Goal: Task Accomplishment & Management: Complete application form

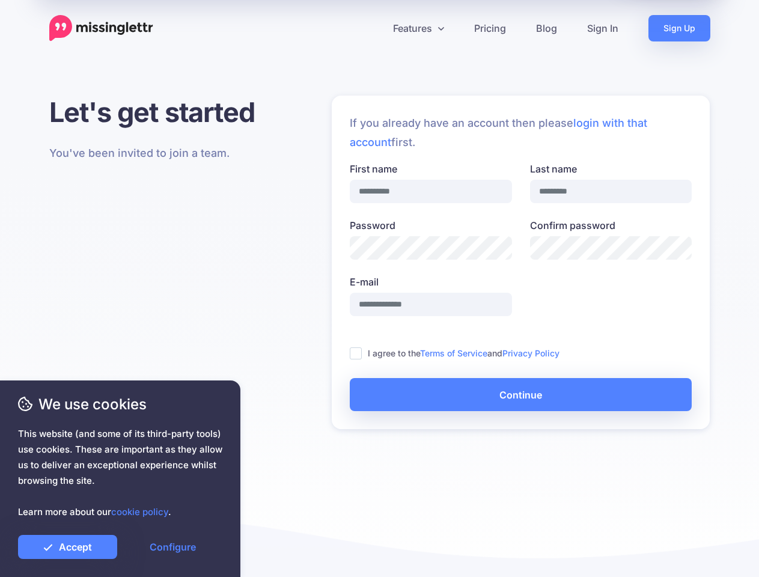
click at [379, 288] on label "E-mail" at bounding box center [431, 282] width 162 height 14
click at [379, 293] on input "E-mail" at bounding box center [431, 304] width 162 height 23
click at [374, 28] on icon at bounding box center [375, 28] width 6 height 6
click at [418, 28] on link "Features" at bounding box center [418, 28] width 81 height 26
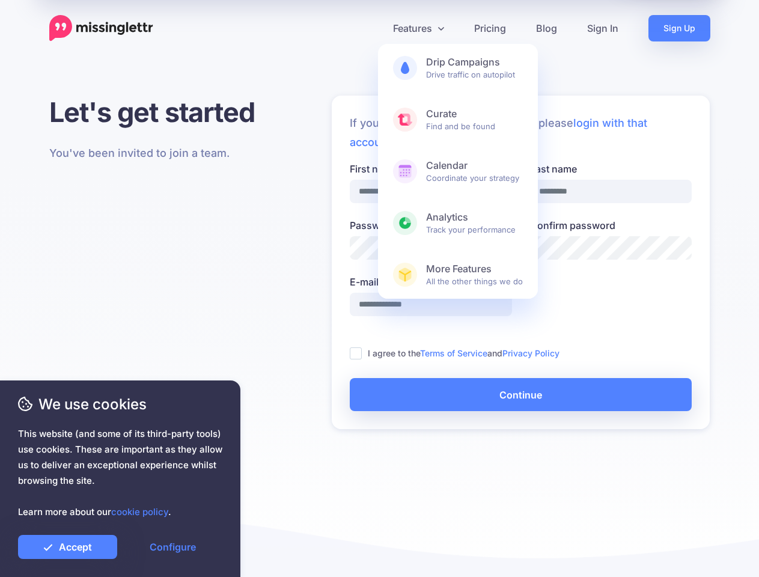
click at [356, 353] on ins at bounding box center [356, 353] width 12 height 12
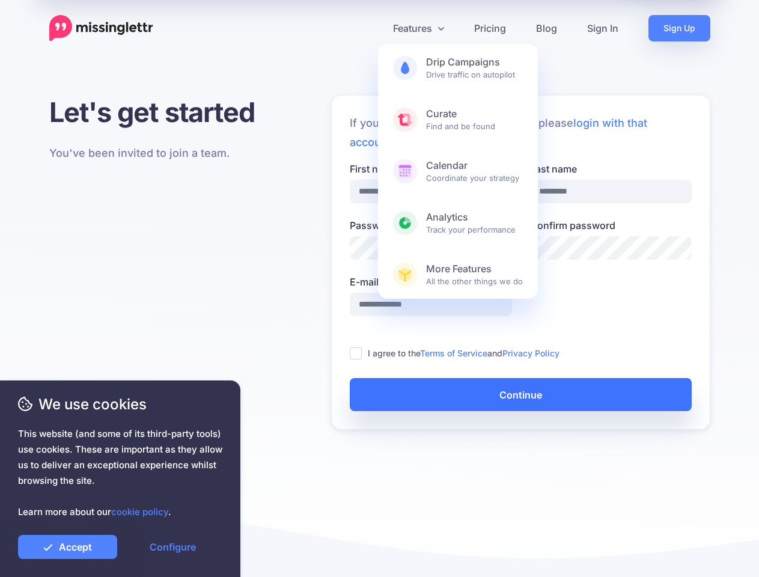
click at [520, 394] on button "Continue" at bounding box center [521, 394] width 342 height 33
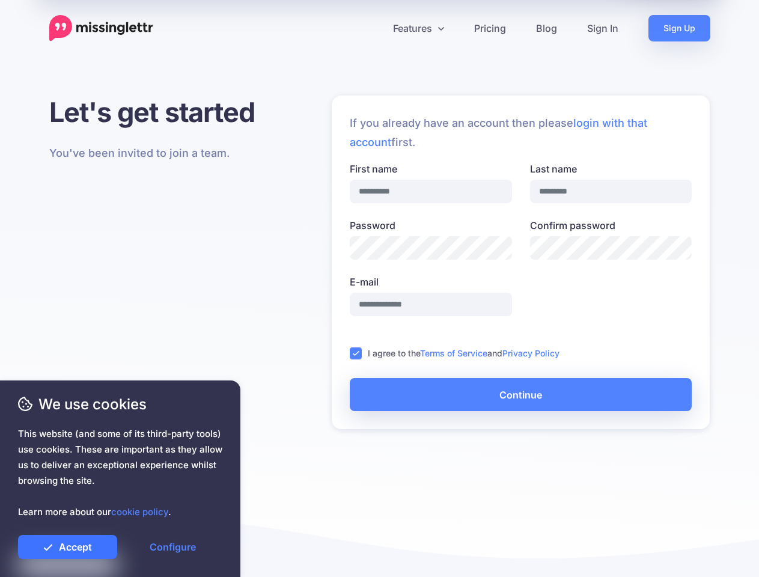
click at [67, 547] on link "Accept" at bounding box center [67, 547] width 99 height 24
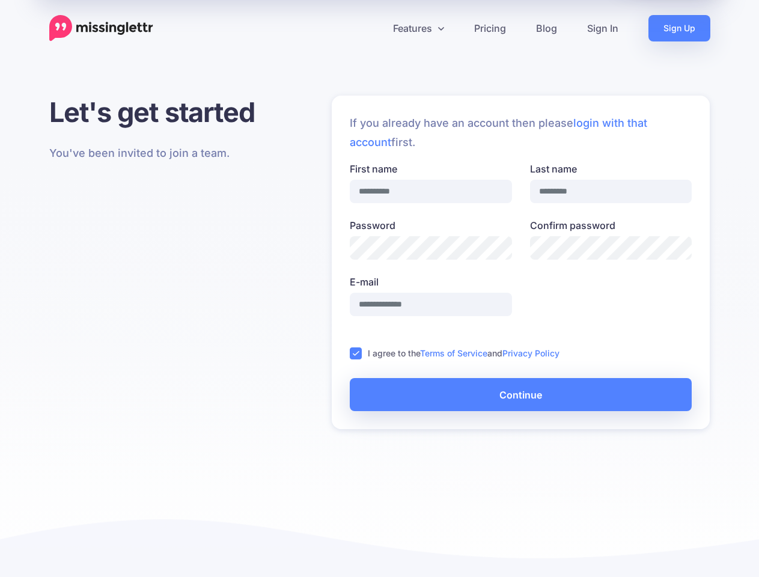
click at [172, 547] on link "Configure" at bounding box center [172, 547] width 99 height 24
